Goal: Task Accomplishment & Management: Complete application form

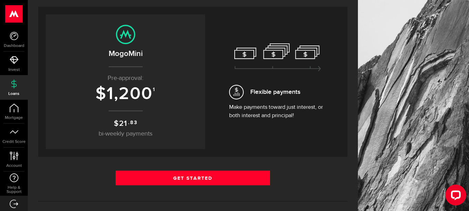
scroll to position [174, 0]
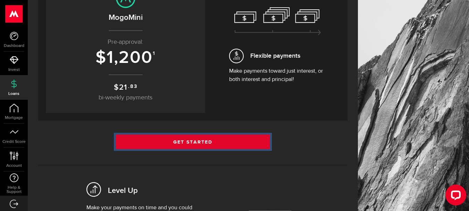
click at [180, 138] on link "Get Started" at bounding box center [193, 141] width 155 height 15
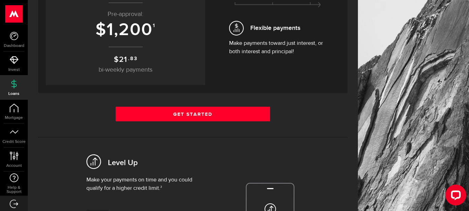
scroll to position [208, 0]
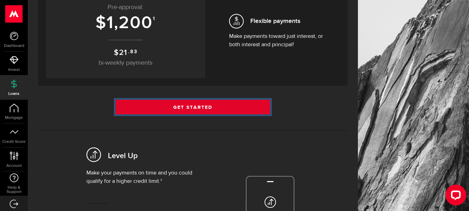
click at [192, 104] on link "Get Started" at bounding box center [193, 107] width 155 height 15
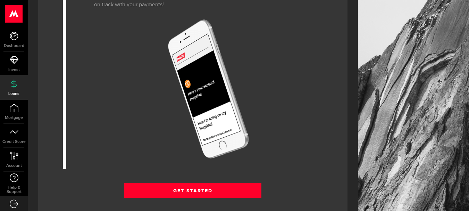
scroll to position [952, 0]
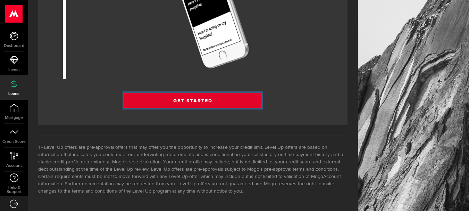
click at [210, 101] on link "Get Started" at bounding box center [192, 100] width 137 height 15
